Goal: Transaction & Acquisition: Purchase product/service

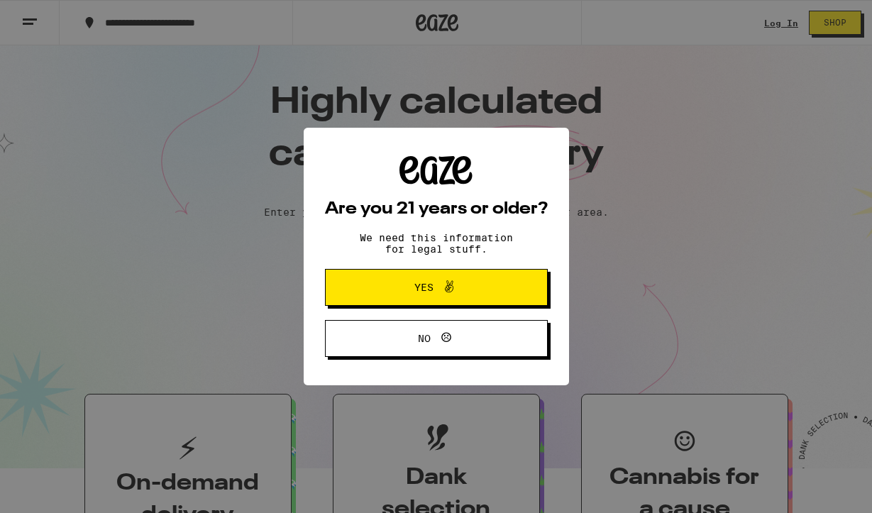
click at [478, 302] on button "Yes" at bounding box center [436, 287] width 223 height 37
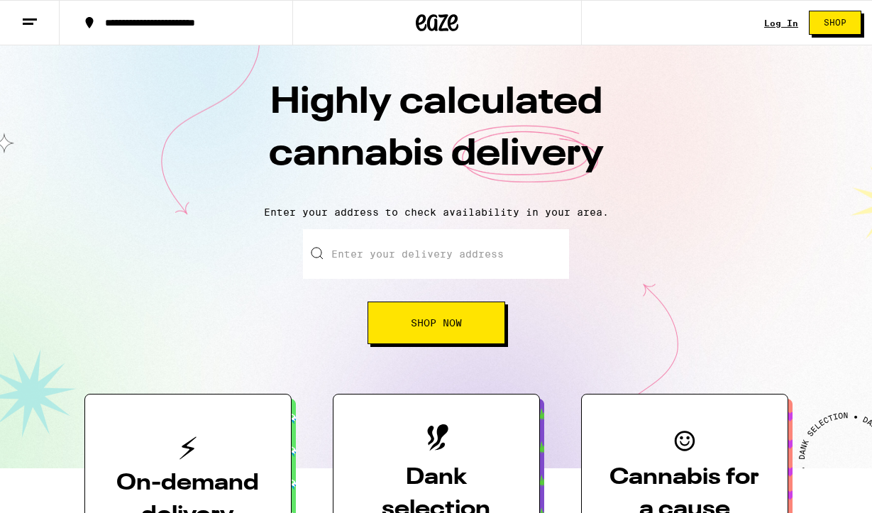
click at [848, 21] on button "Shop" at bounding box center [835, 23] width 53 height 24
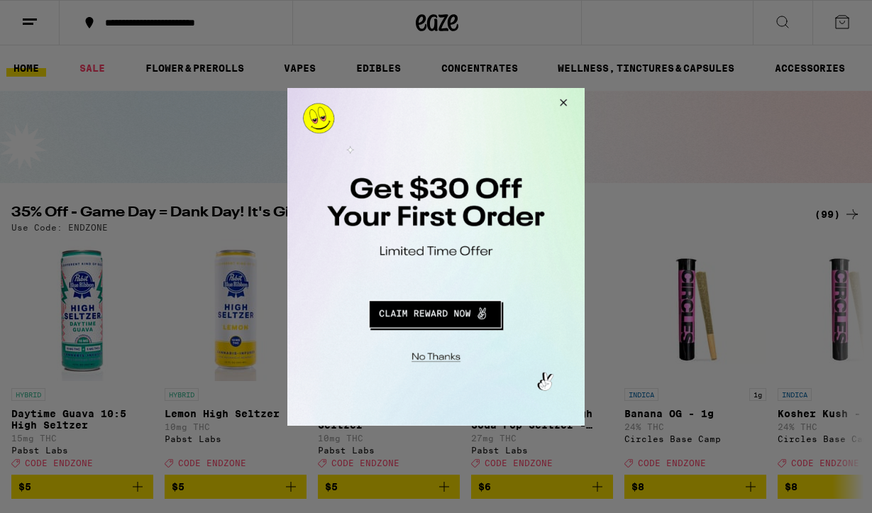
click at [556, 106] on button "Close Modal" at bounding box center [561, 104] width 38 height 34
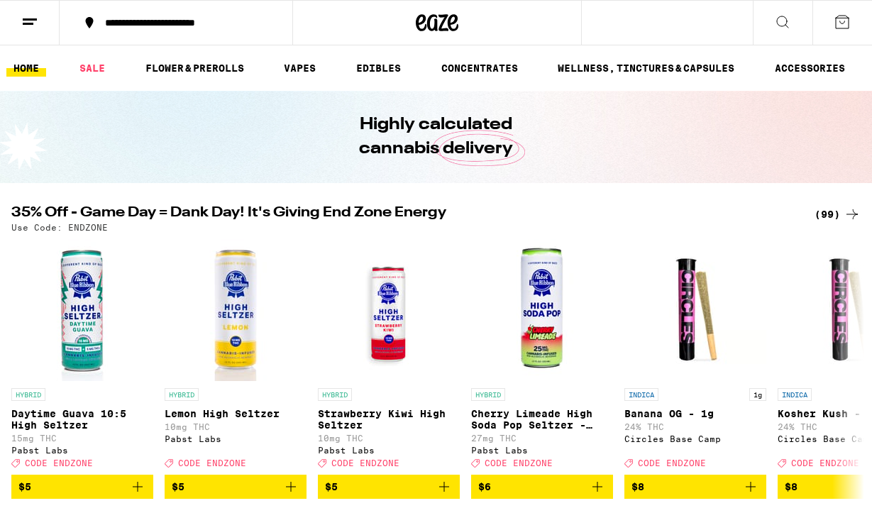
click at [780, 30] on button at bounding box center [783, 23] width 60 height 45
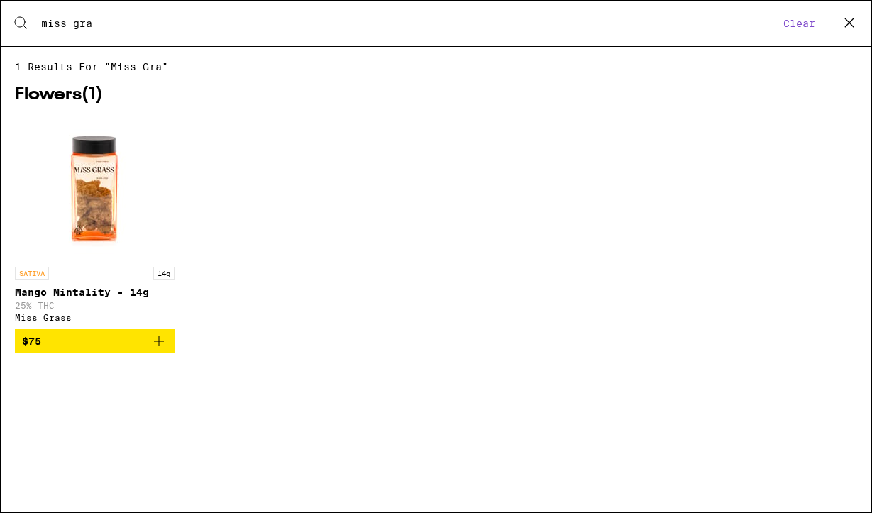
type input "miss gra"
click at [106, 192] on img "Open page for Mango Mintality - 14g from Miss Grass" at bounding box center [94, 189] width 142 height 142
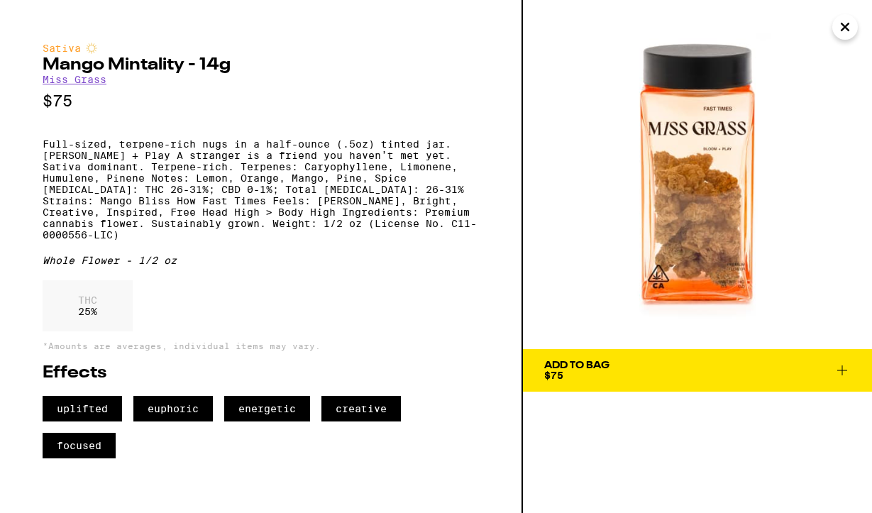
click at [610, 372] on span "Add To Bag $75" at bounding box center [697, 370] width 307 height 20
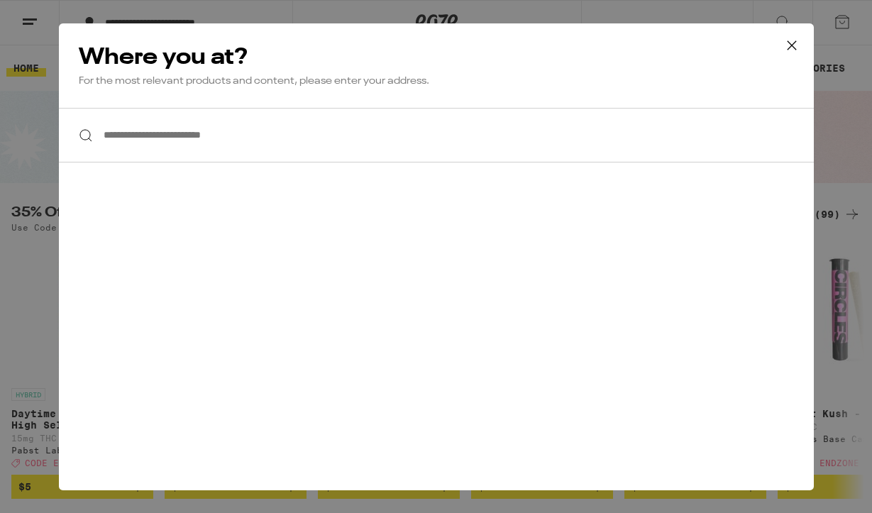
click at [796, 47] on icon at bounding box center [791, 45] width 21 height 21
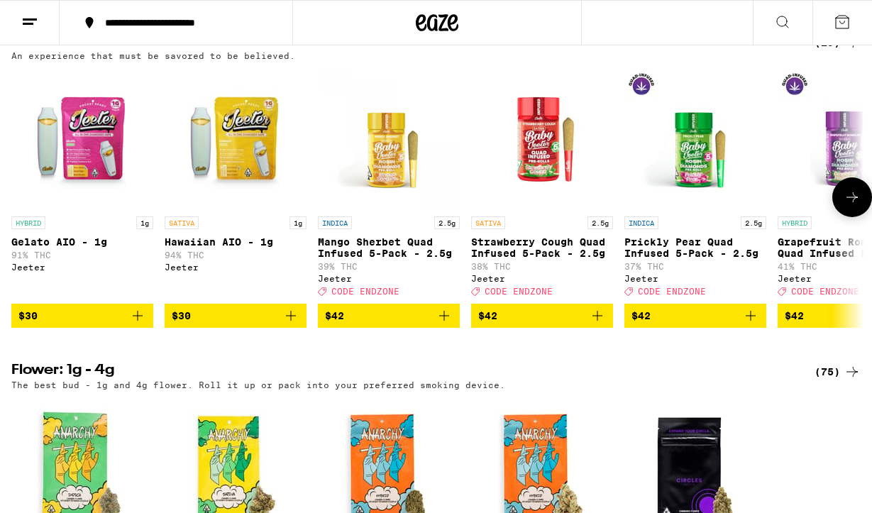
scroll to position [499, 0]
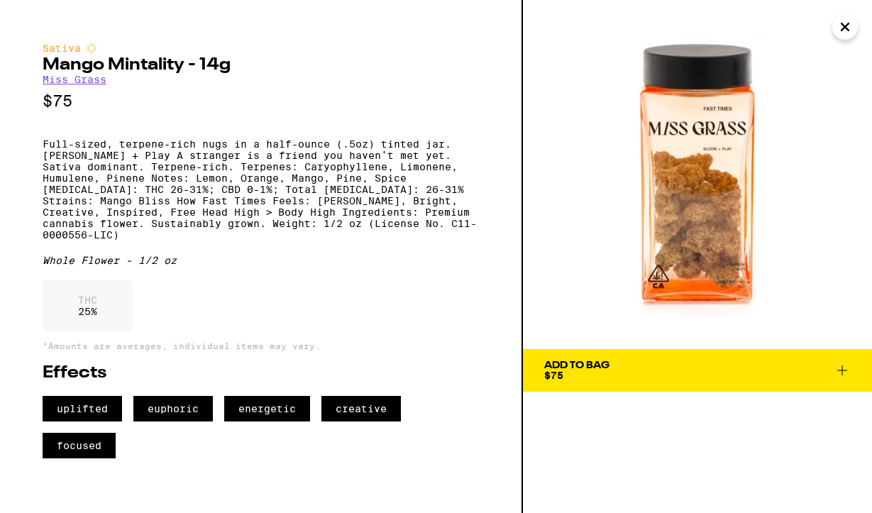
click at [849, 40] on img at bounding box center [697, 174] width 349 height 349
click at [847, 26] on icon "Close" at bounding box center [845, 26] width 17 height 21
